Goal: Check status: Check status

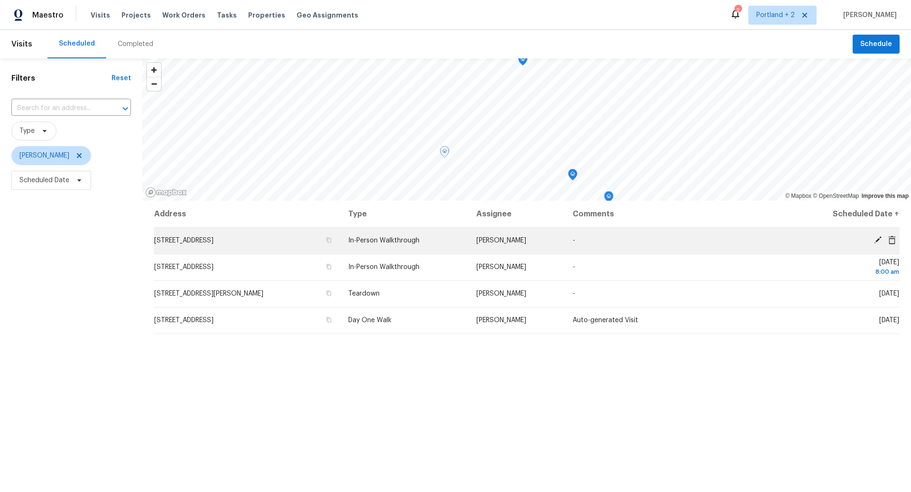
click at [194, 242] on span "[STREET_ADDRESS]" at bounding box center [183, 240] width 59 height 7
